Goal: Transaction & Acquisition: Purchase product/service

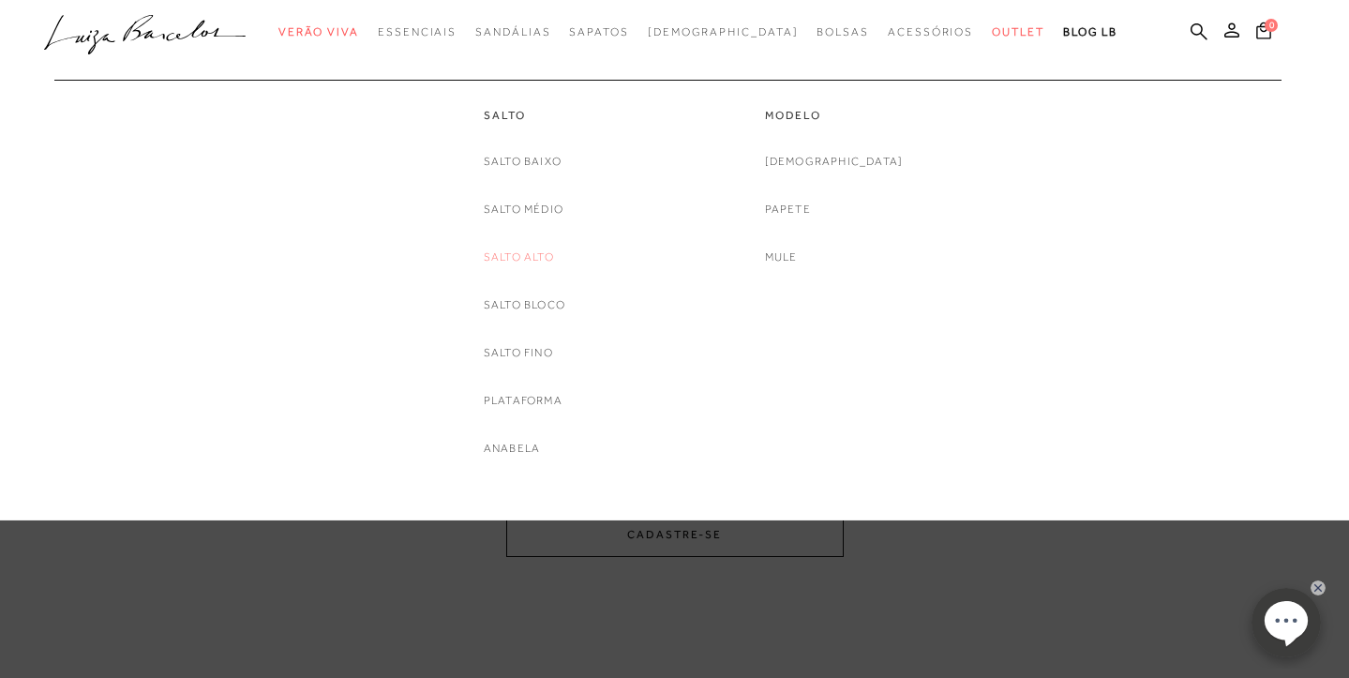
click at [540, 248] on link "Salto Alto" at bounding box center [519, 258] width 70 height 20
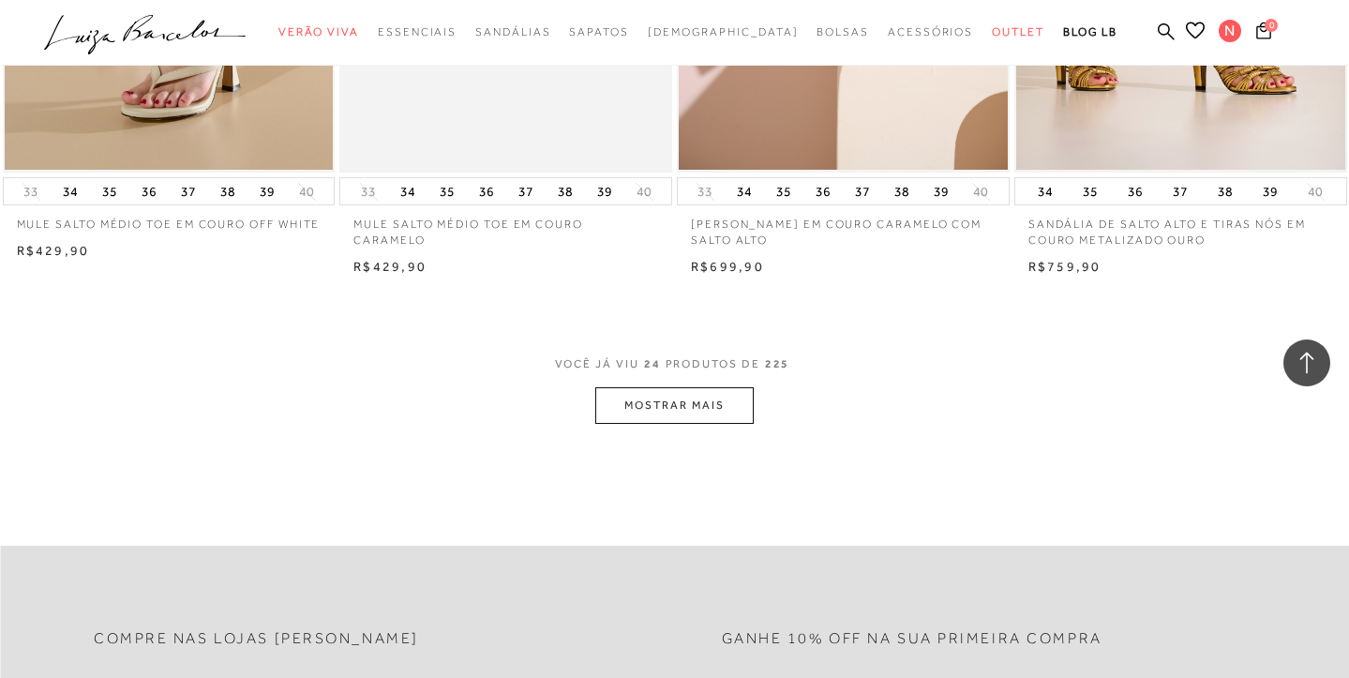
scroll to position [3610, 0]
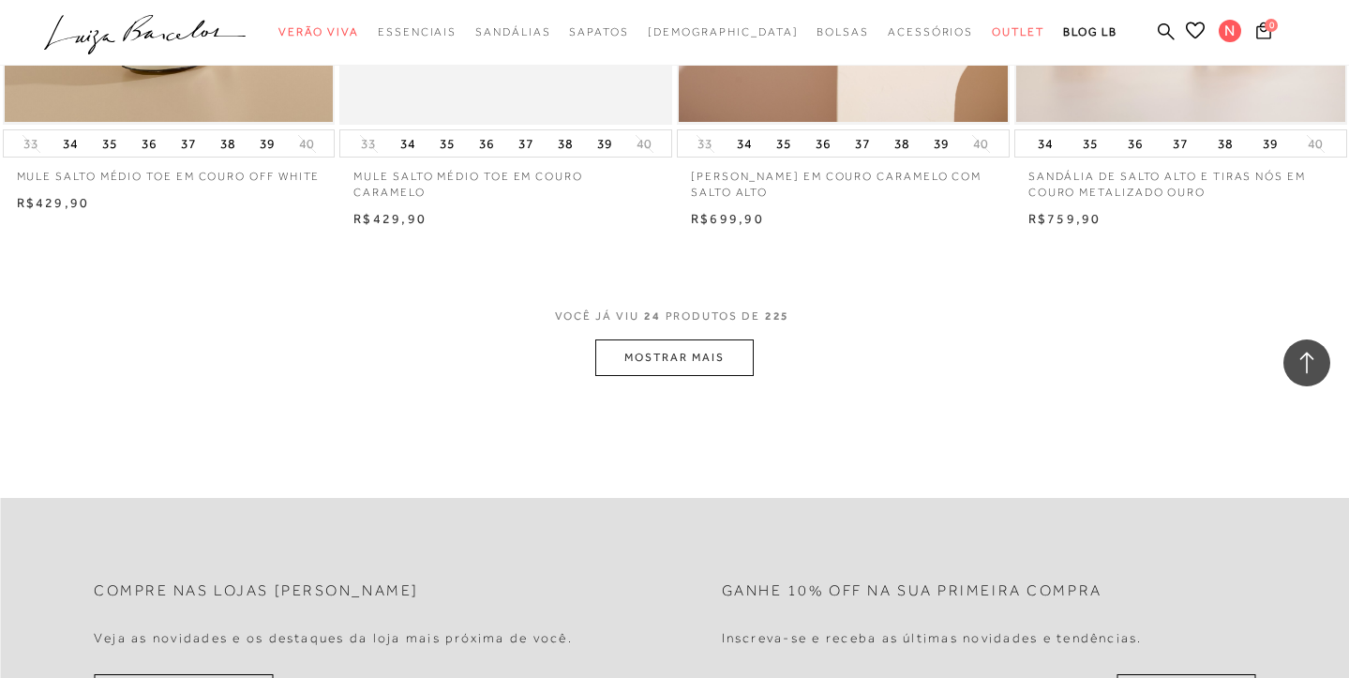
click at [667, 342] on button "MOSTRAR MAIS" at bounding box center [674, 357] width 158 height 37
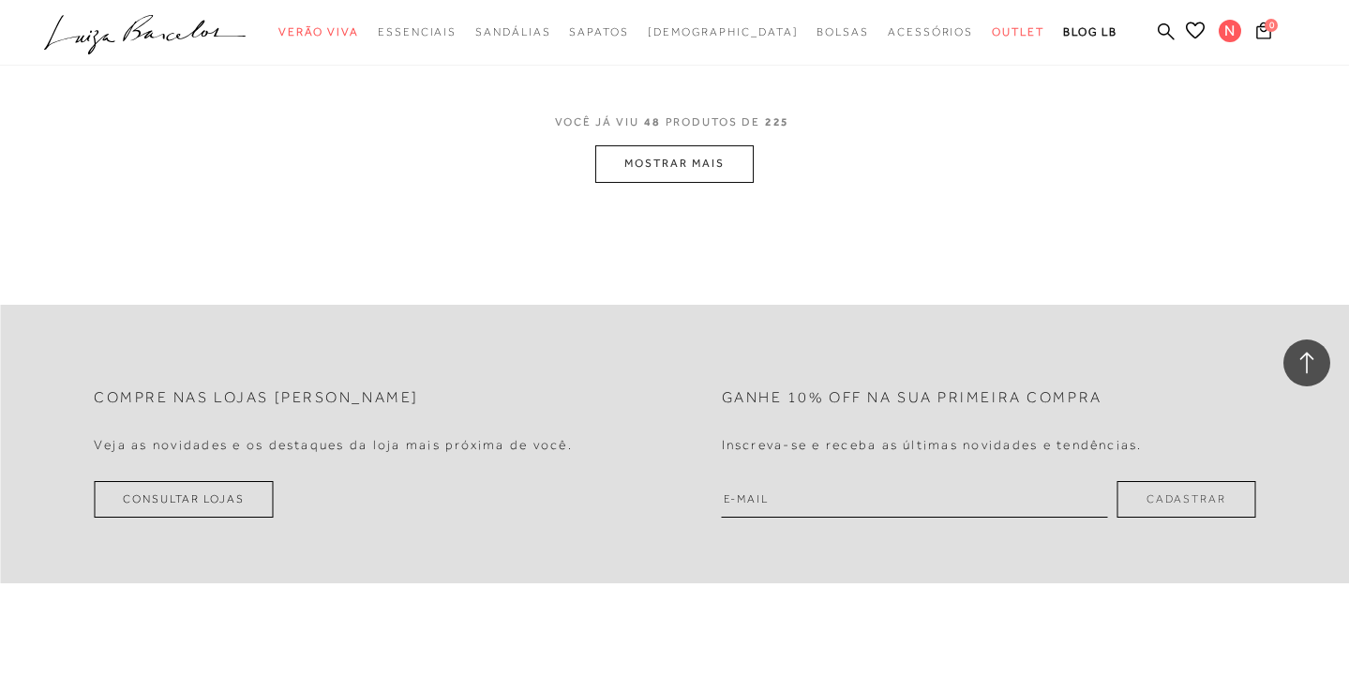
scroll to position [7568, 0]
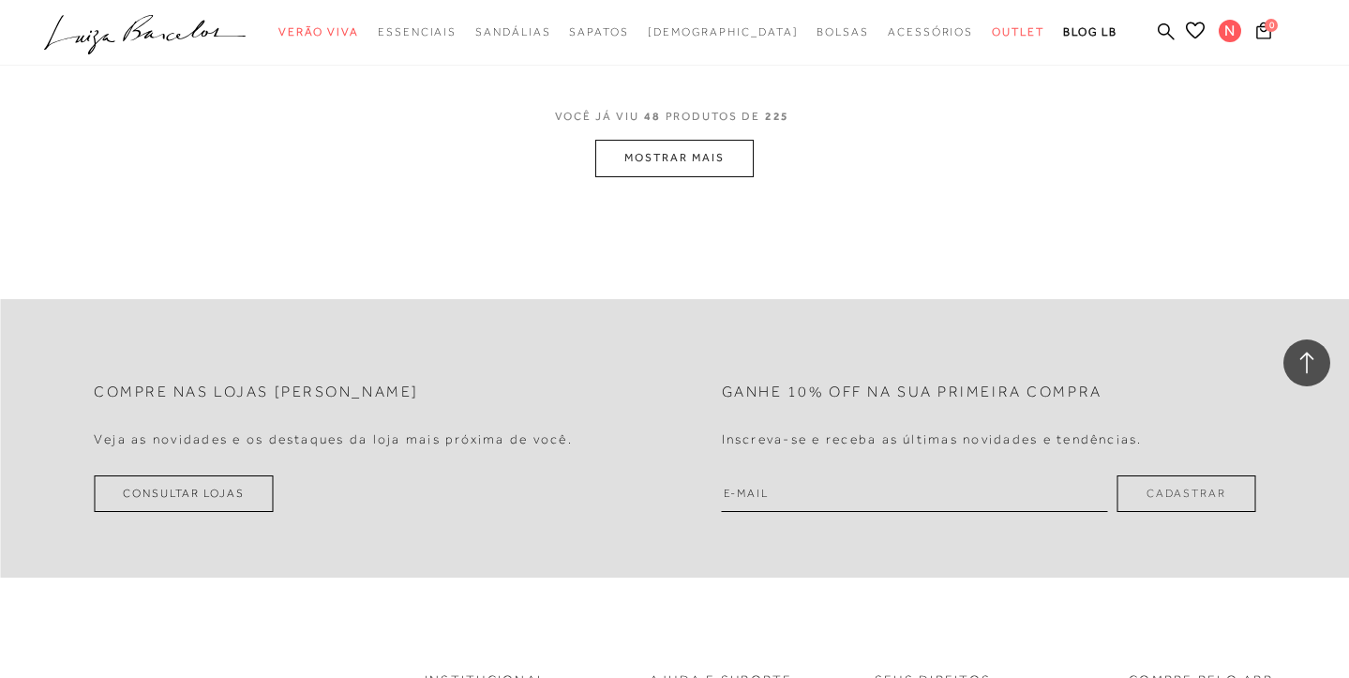
click at [685, 140] on button "MOSTRAR MAIS" at bounding box center [674, 158] width 158 height 37
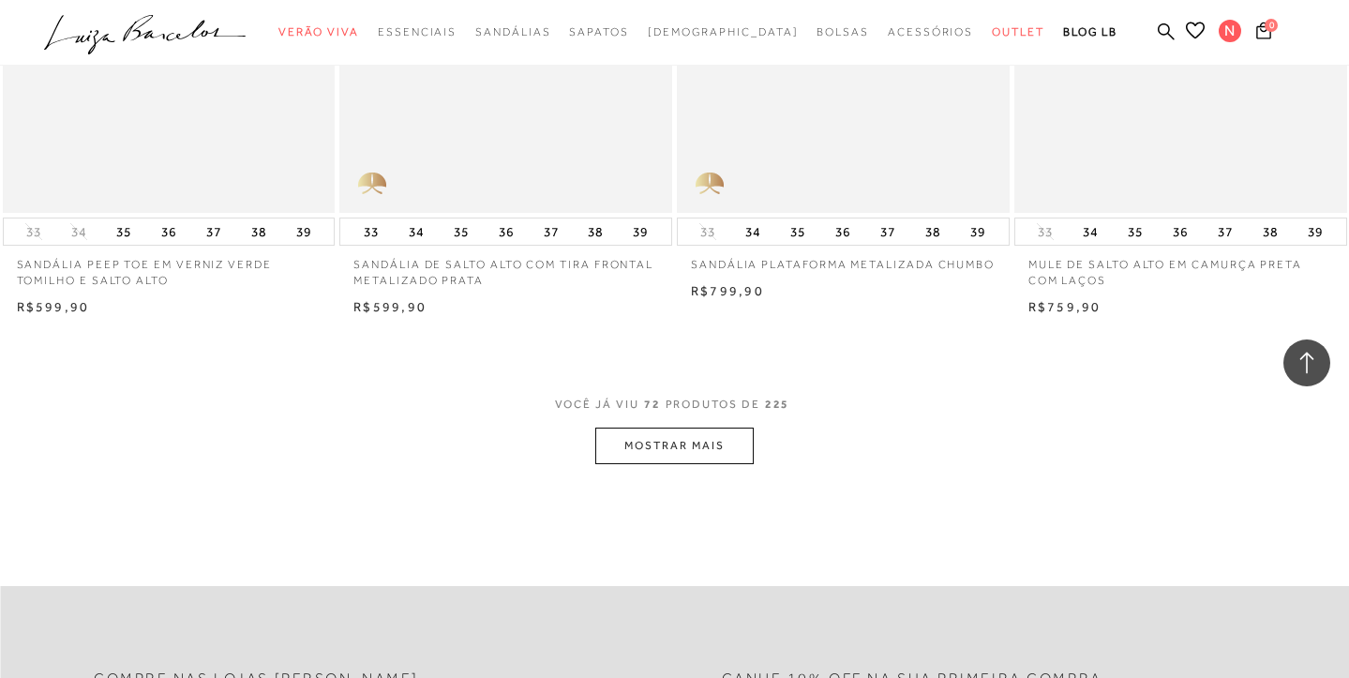
scroll to position [11044, 0]
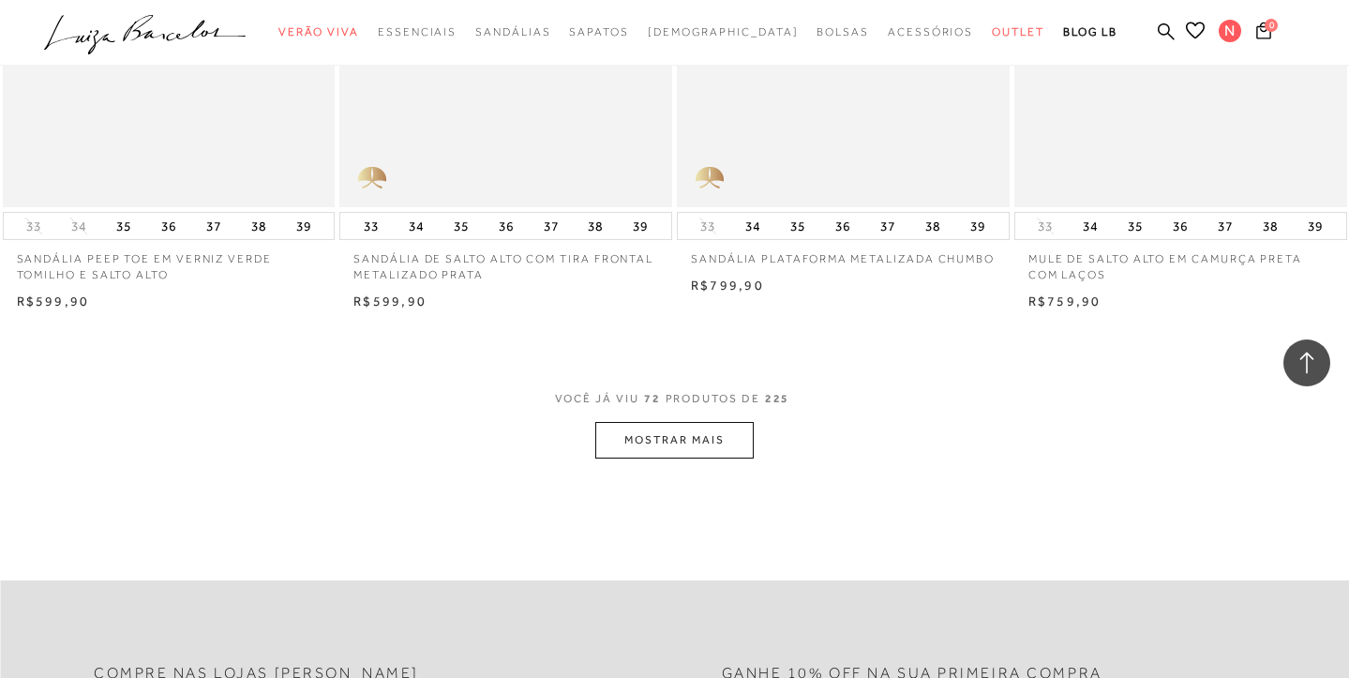
click at [613, 422] on button "MOSTRAR MAIS" at bounding box center [674, 440] width 158 height 37
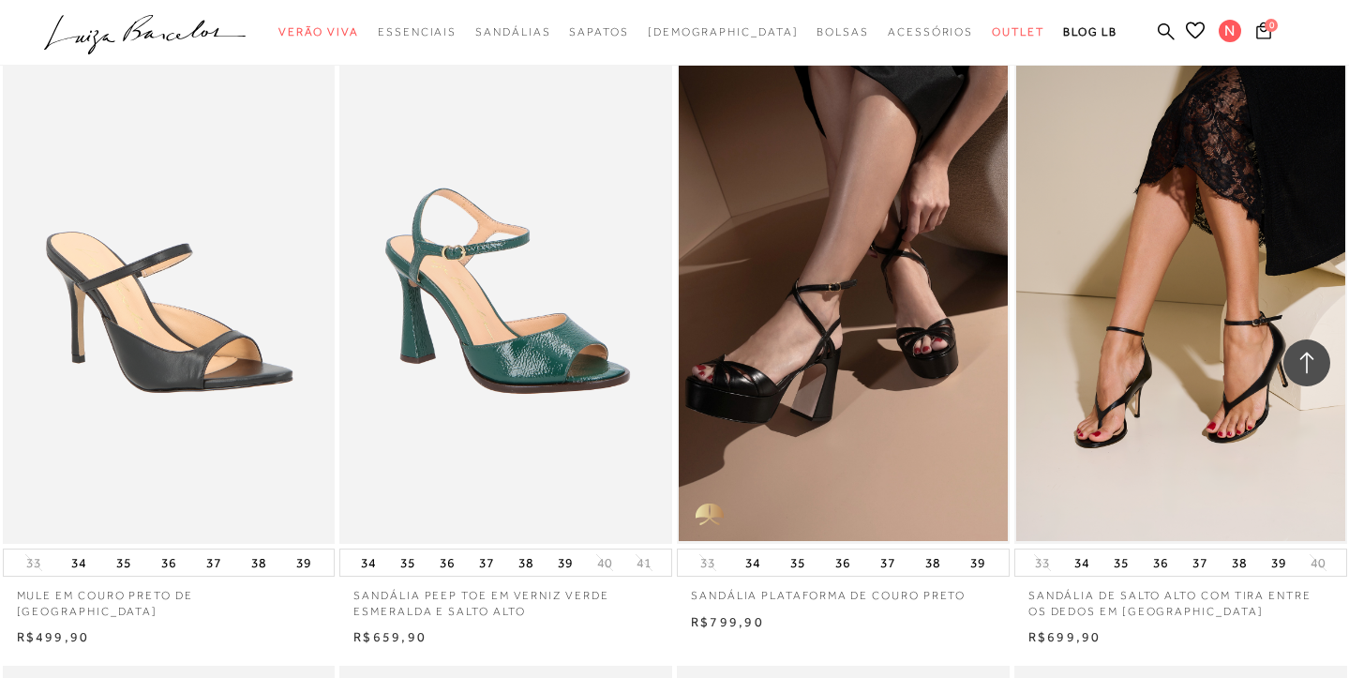
scroll to position [12595, 0]
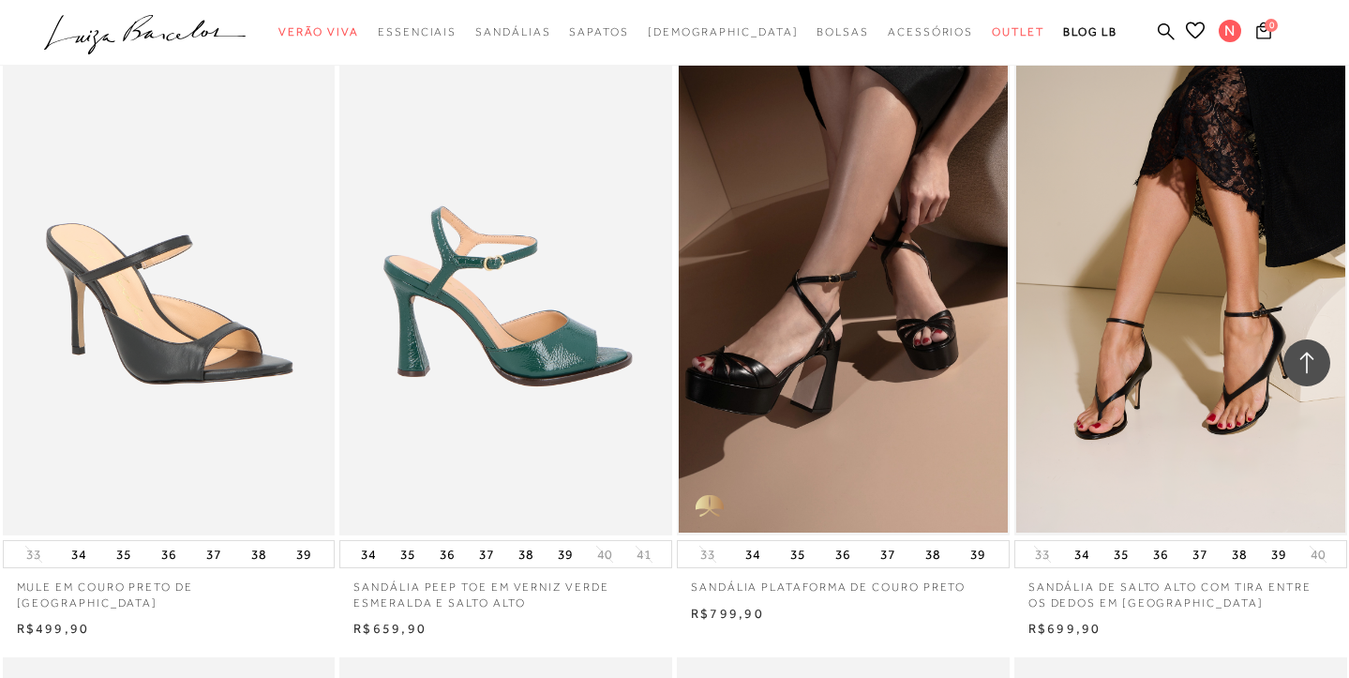
click at [532, 321] on img at bounding box center [506, 286] width 331 height 499
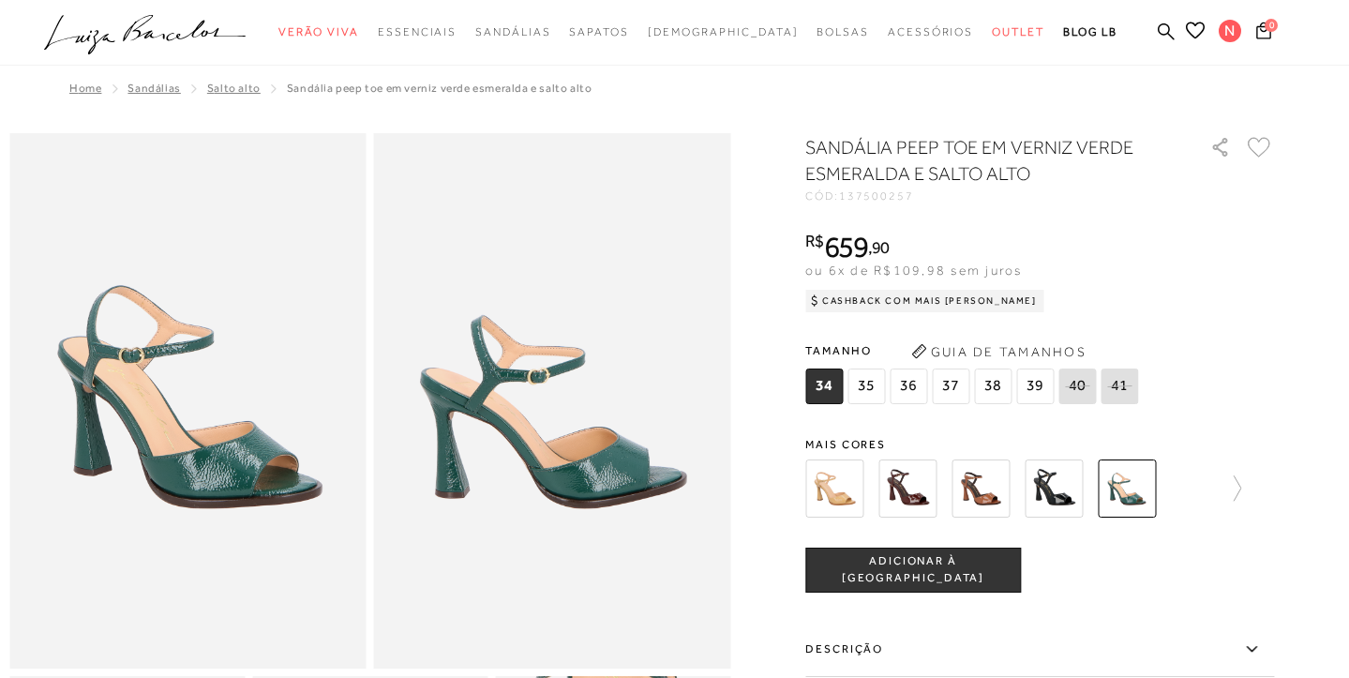
click at [846, 486] on img at bounding box center [835, 489] width 58 height 58
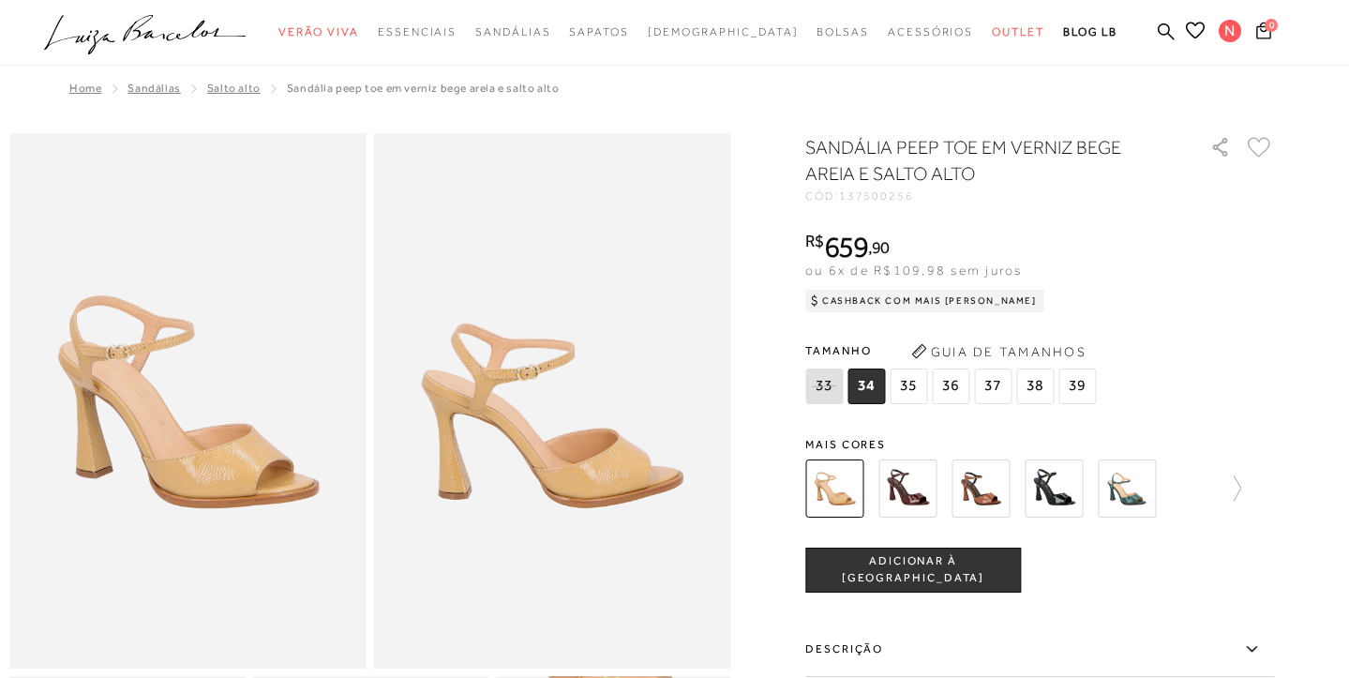
click at [996, 384] on span "37" at bounding box center [993, 387] width 38 height 36
click at [909, 490] on img at bounding box center [908, 489] width 58 height 58
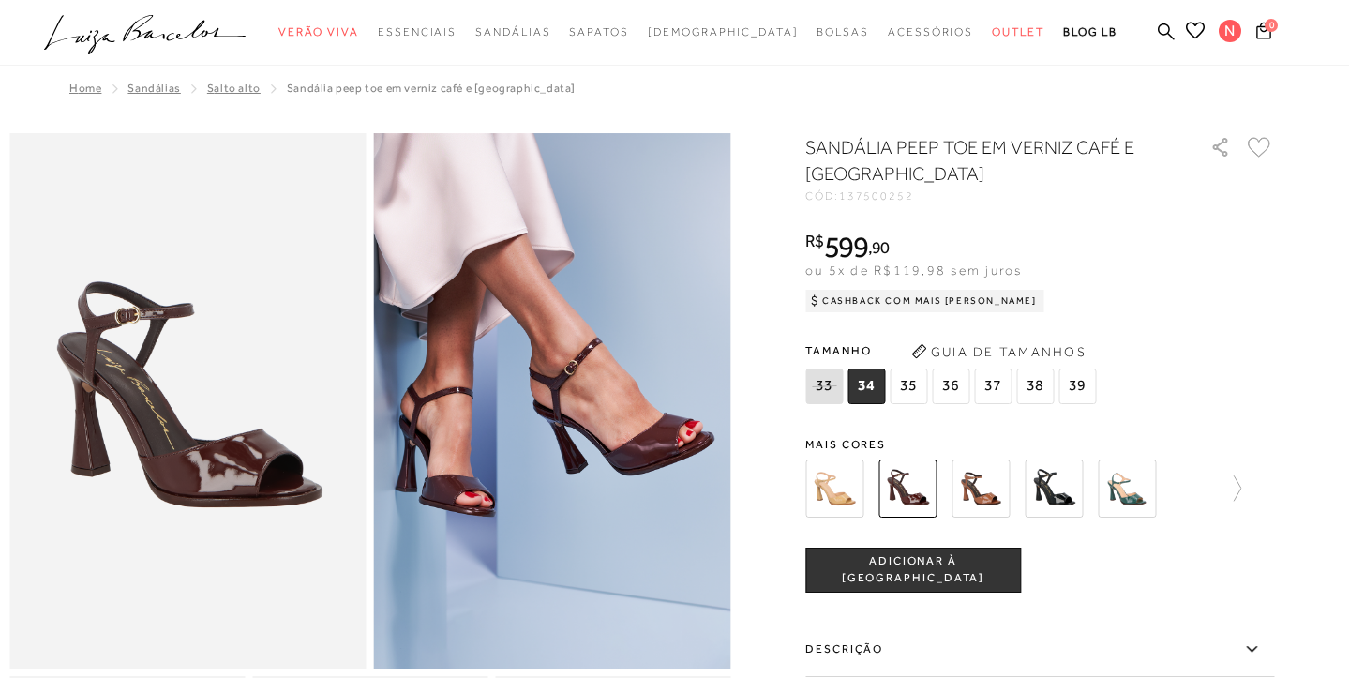
click at [996, 495] on img at bounding box center [981, 489] width 58 height 58
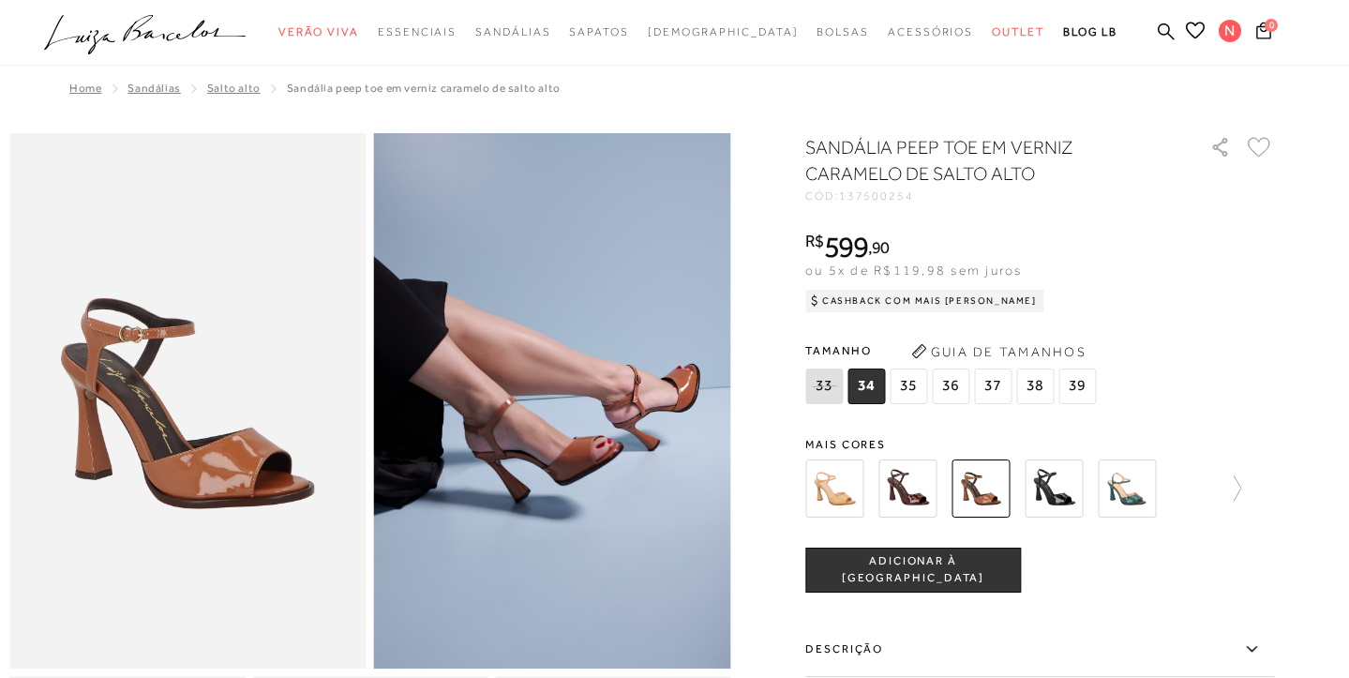
click at [1063, 482] on img at bounding box center [1054, 489] width 58 height 58
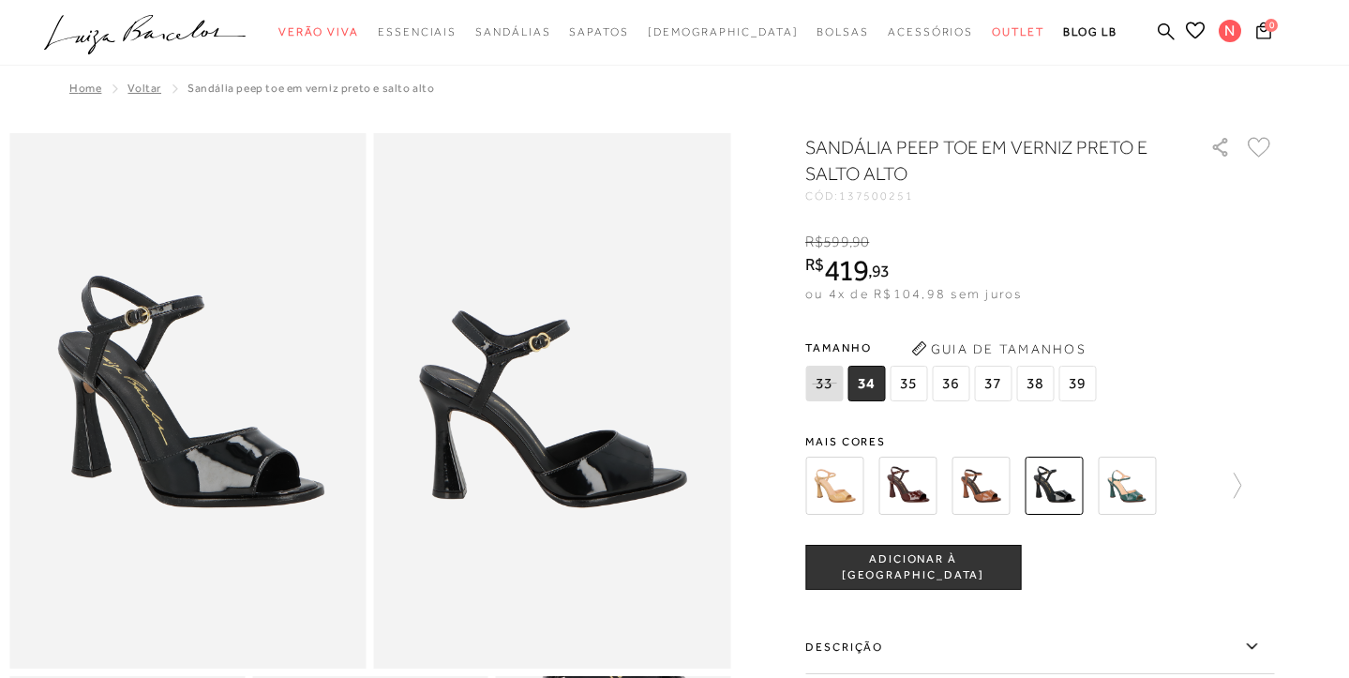
click at [1135, 480] on img at bounding box center [1127, 486] width 58 height 58
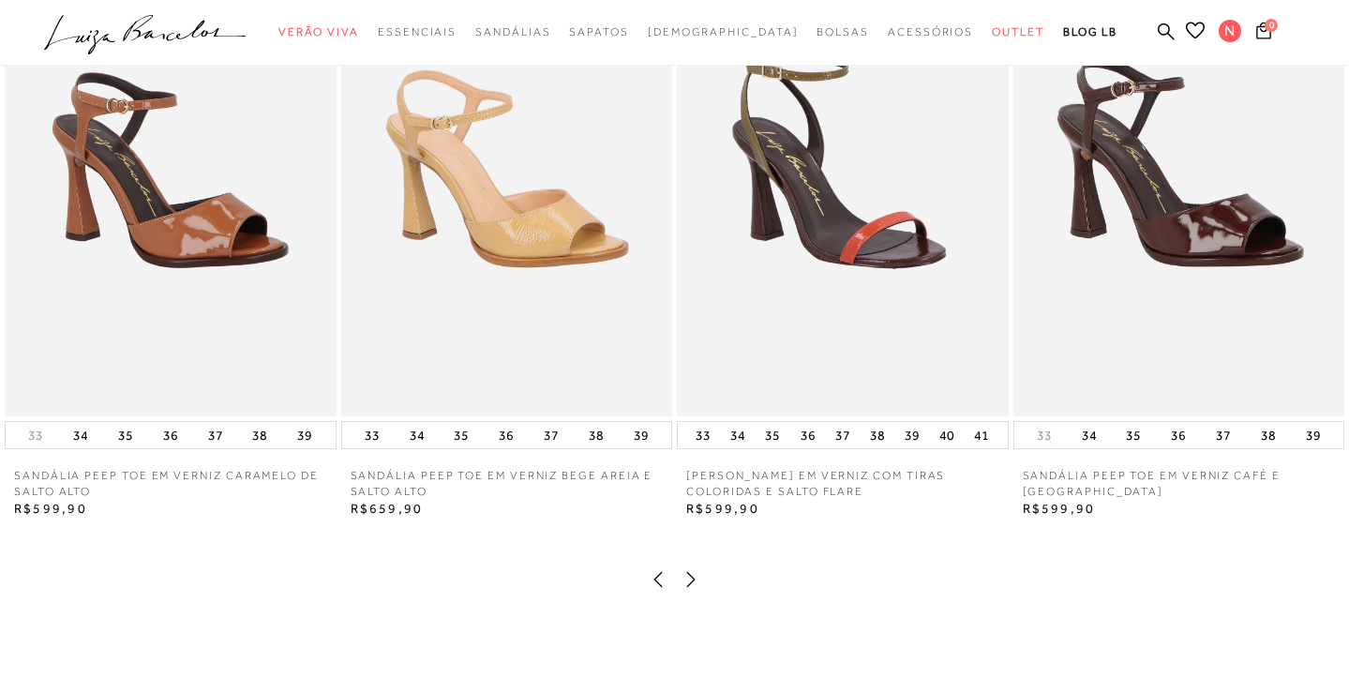
scroll to position [2414, 0]
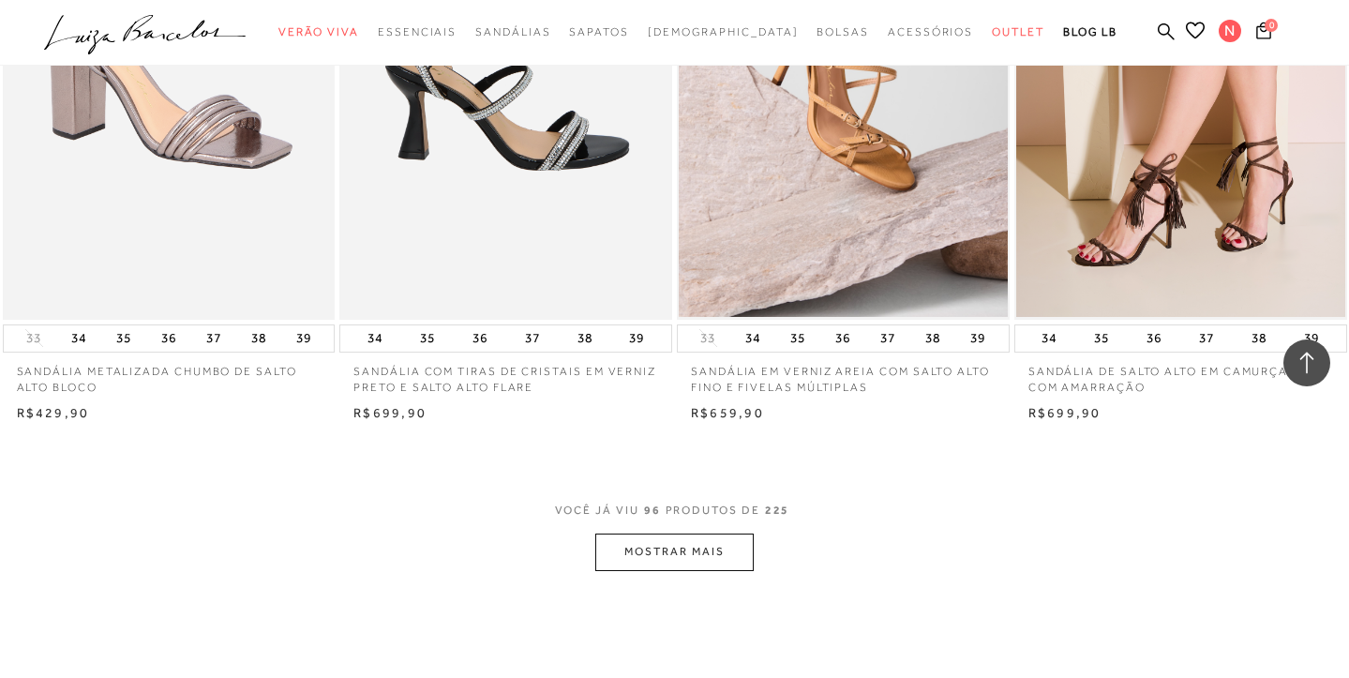
scroll to position [14735, 0]
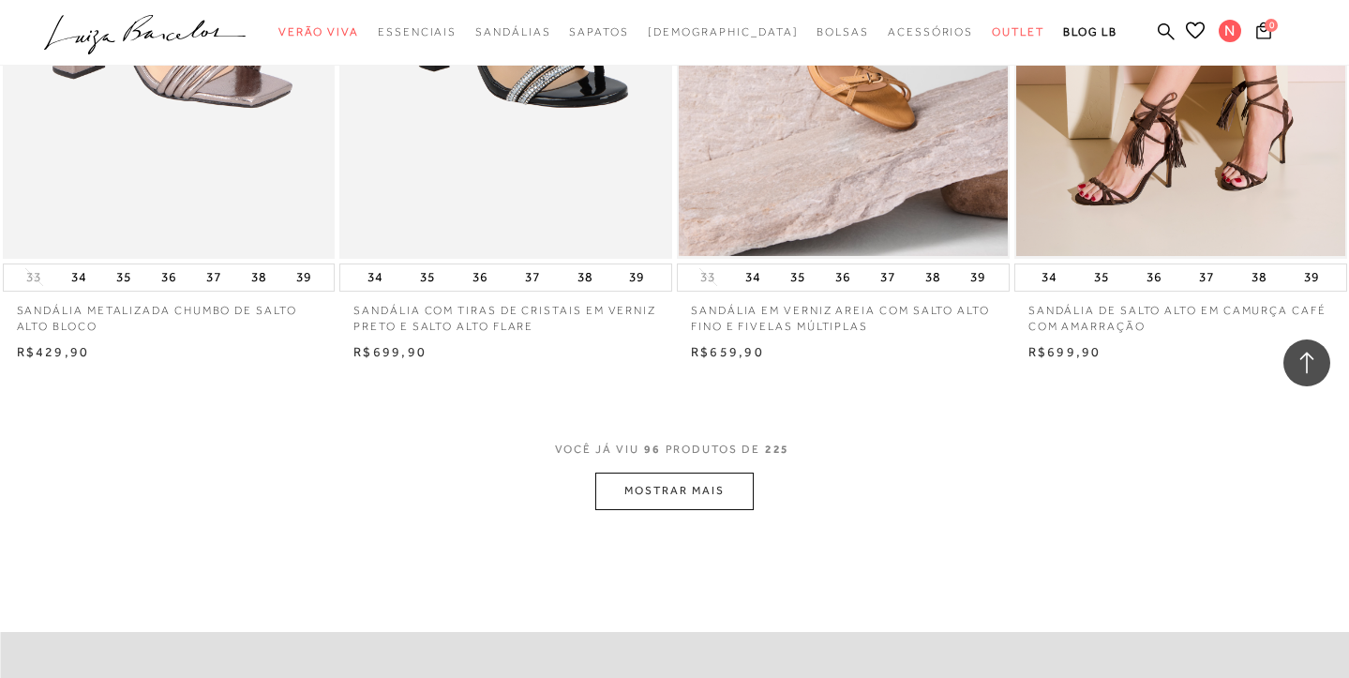
click at [690, 473] on button "MOSTRAR MAIS" at bounding box center [674, 491] width 158 height 37
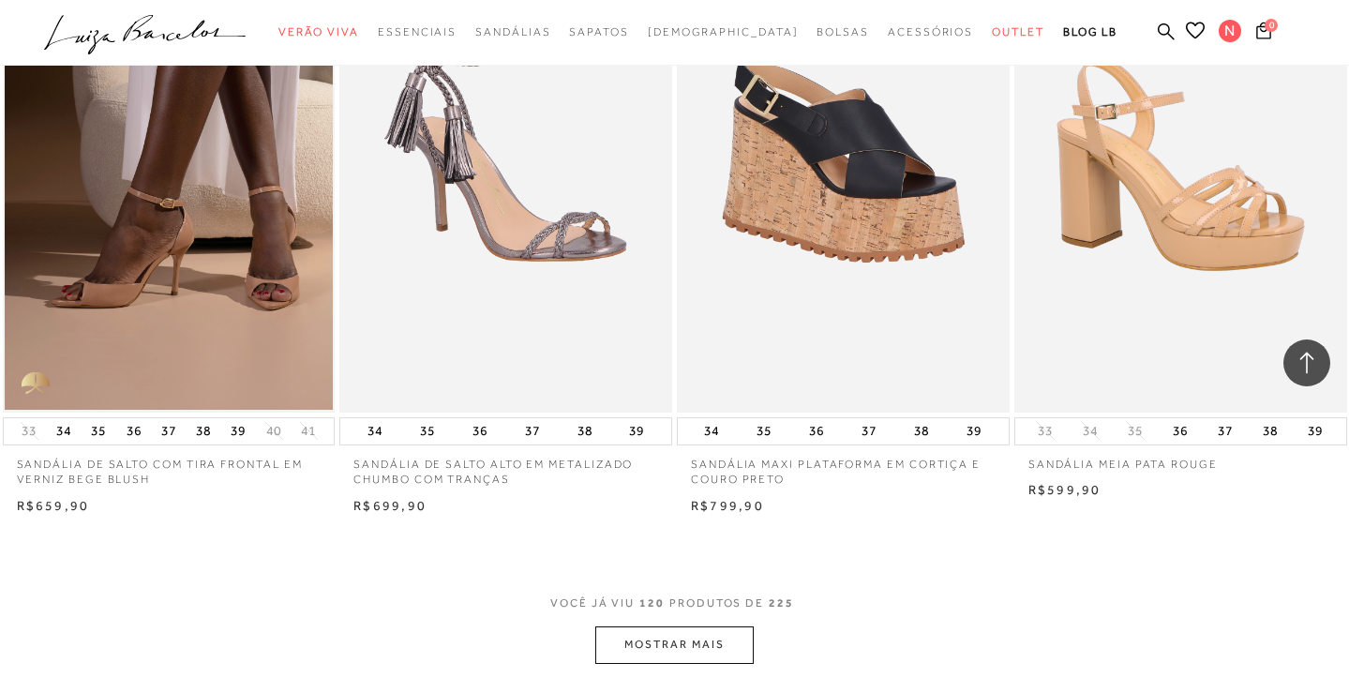
scroll to position [18326, 0]
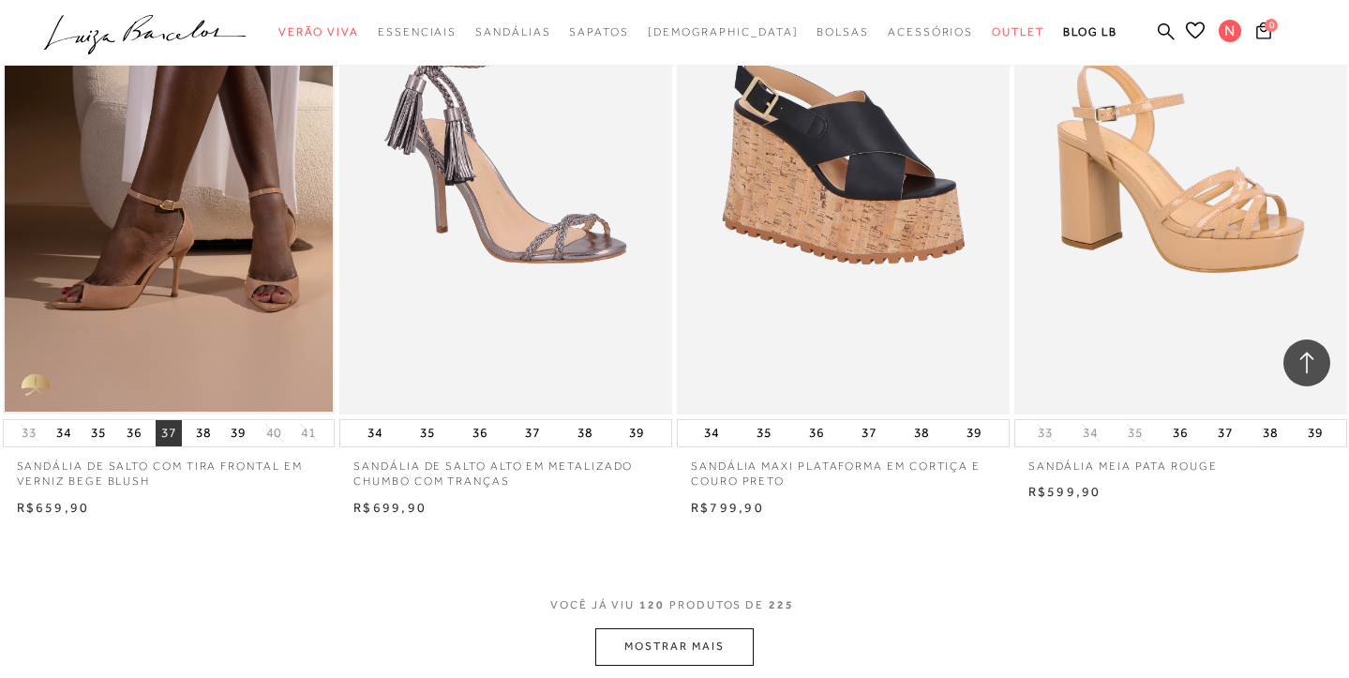
click at [166, 420] on button "37" at bounding box center [169, 433] width 26 height 26
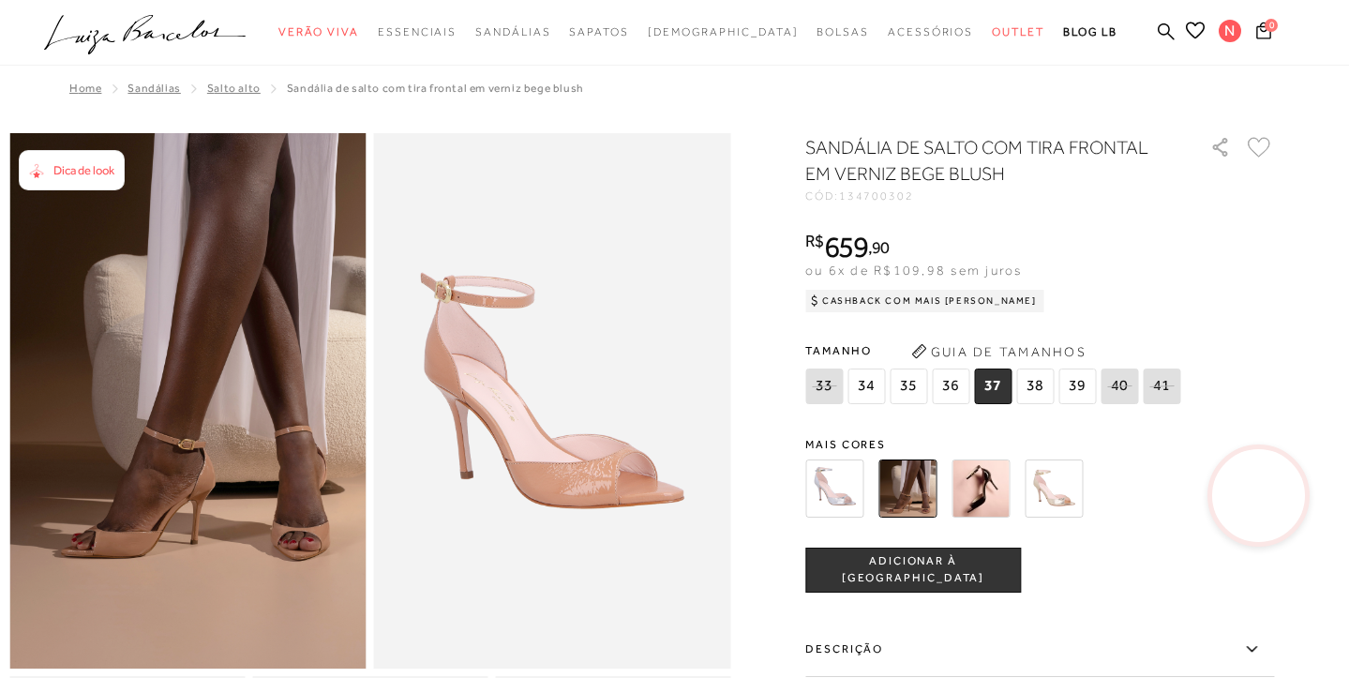
click at [1007, 492] on img at bounding box center [981, 489] width 58 height 58
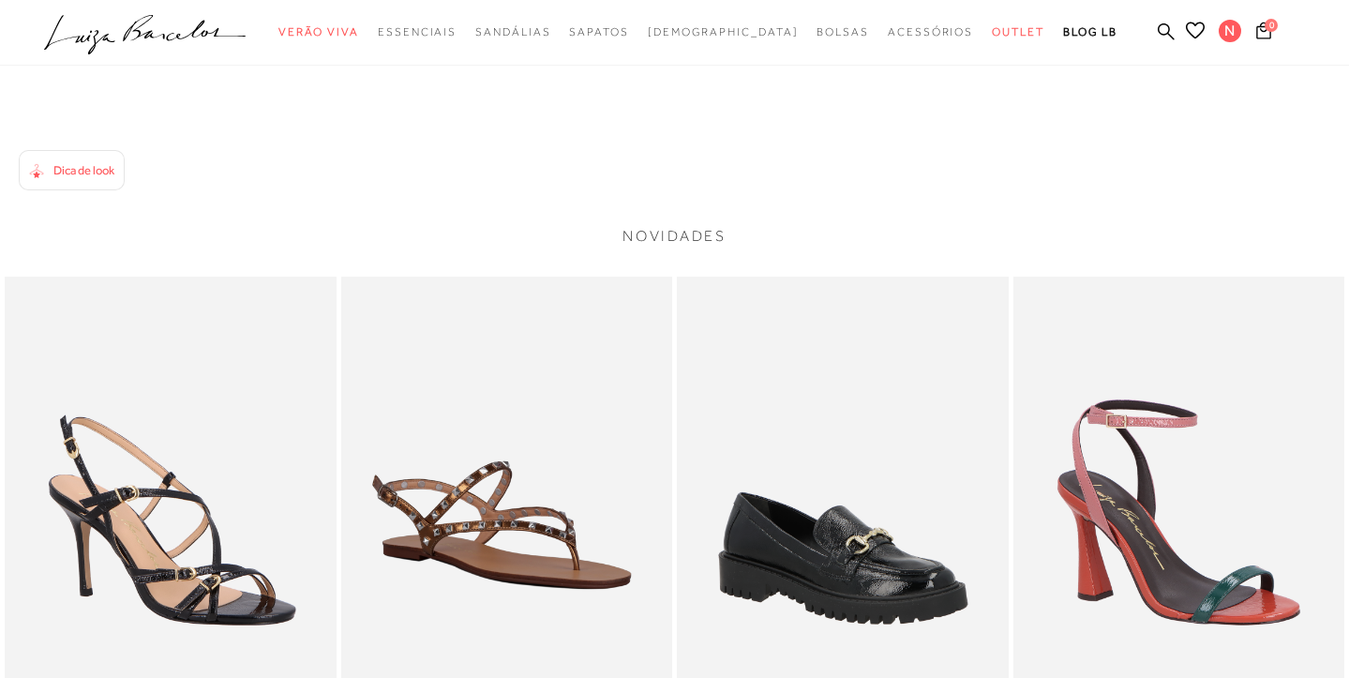
scroll to position [1614, 0]
